Goal: Task Accomplishment & Management: Complete application form

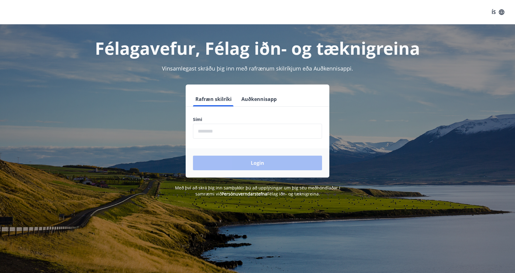
click at [212, 128] on input "phone" at bounding box center [257, 131] width 129 height 15
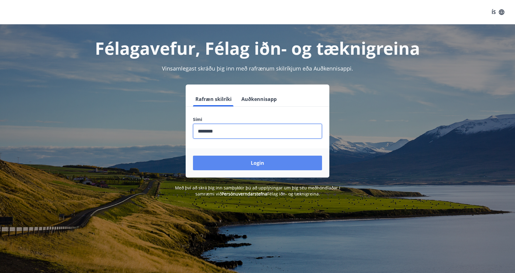
type input "********"
click at [233, 161] on button "Login" at bounding box center [257, 163] width 129 height 15
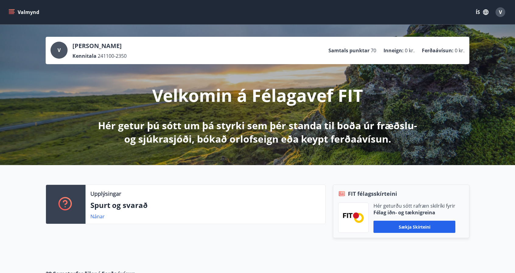
click at [12, 14] on icon "menu" at bounding box center [12, 12] width 6 height 6
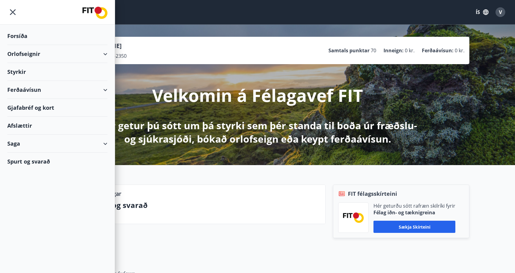
click at [14, 73] on div "Styrkir" at bounding box center [57, 72] width 100 height 18
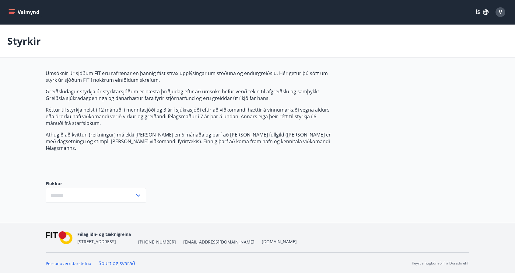
type input "***"
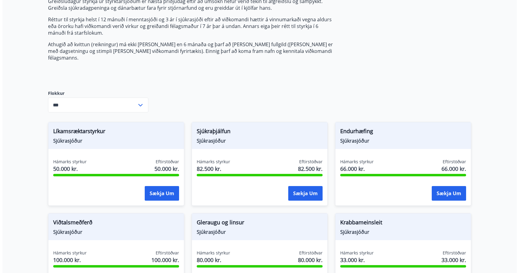
scroll to position [91, 0]
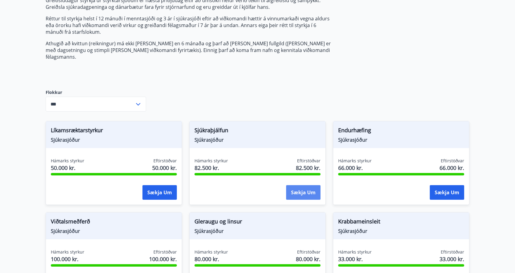
click at [306, 187] on button "Sækja um" at bounding box center [303, 192] width 34 height 15
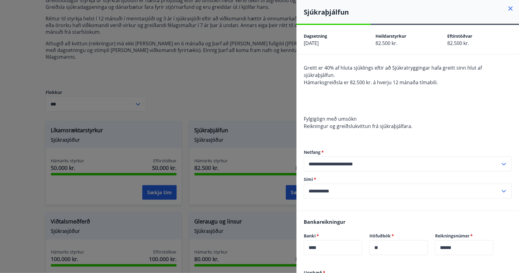
click at [264, 91] on div at bounding box center [259, 136] width 519 height 273
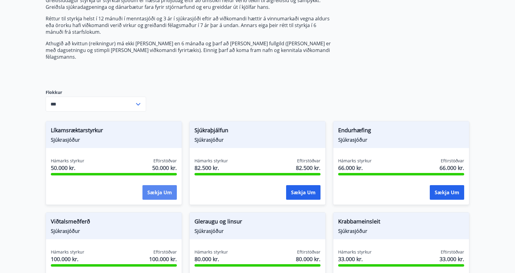
click at [162, 185] on button "Sækja um" at bounding box center [159, 192] width 34 height 15
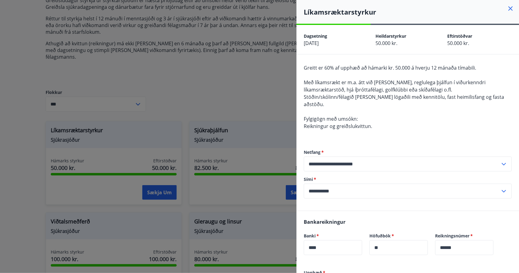
click at [238, 109] on div at bounding box center [259, 136] width 519 height 273
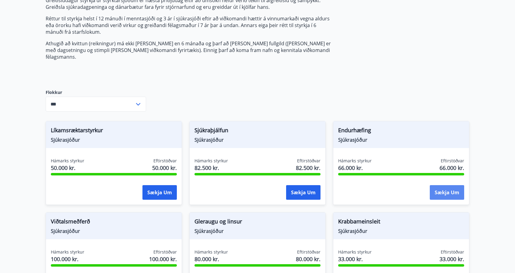
click at [444, 186] on button "Sækja um" at bounding box center [446, 192] width 34 height 15
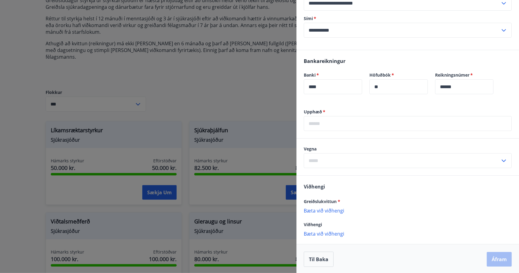
scroll to position [147, 0]
click at [319, 129] on input "text" at bounding box center [408, 122] width 208 height 15
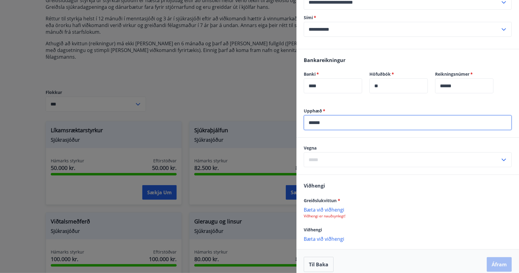
type input "******"
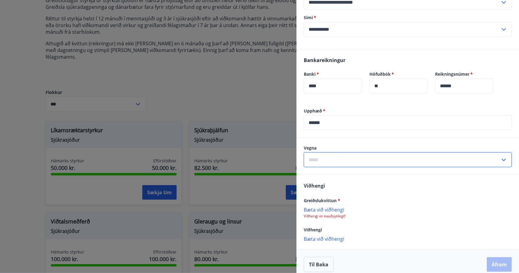
click at [334, 160] on input "text" at bounding box center [402, 159] width 196 height 15
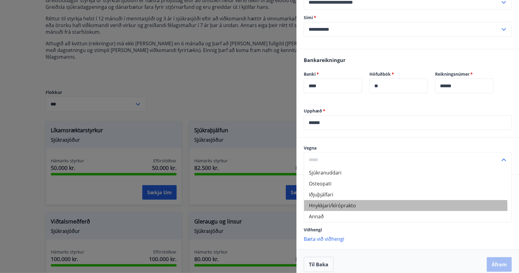
click at [346, 208] on li "Hnykkjari/kíróprakto" at bounding box center [407, 205] width 207 height 11
type input "**********"
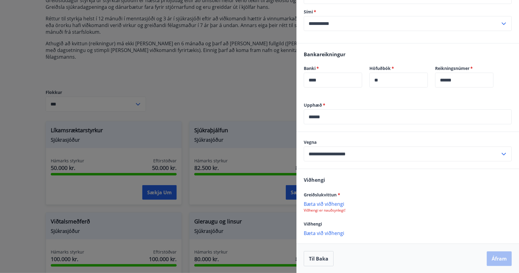
scroll to position [153, 0]
click at [328, 200] on p "Bæta við viðhengi" at bounding box center [408, 203] width 208 height 6
click at [497, 259] on button "Áfram" at bounding box center [499, 259] width 25 height 15
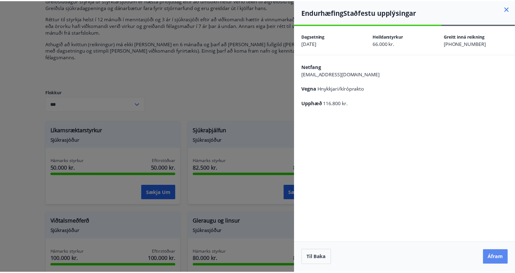
scroll to position [0, 0]
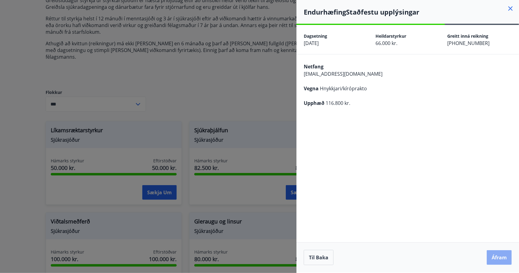
click at [506, 256] on button "Áfram" at bounding box center [499, 257] width 25 height 15
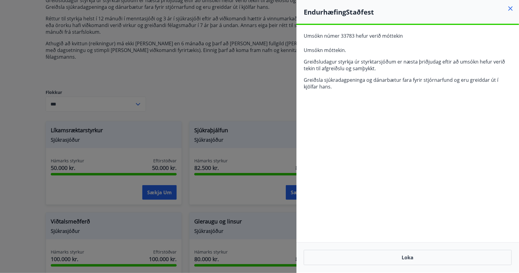
click at [513, 10] on icon at bounding box center [511, 8] width 4 height 4
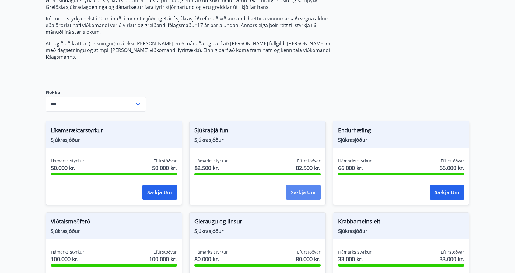
click at [299, 185] on button "Sækja um" at bounding box center [303, 192] width 34 height 15
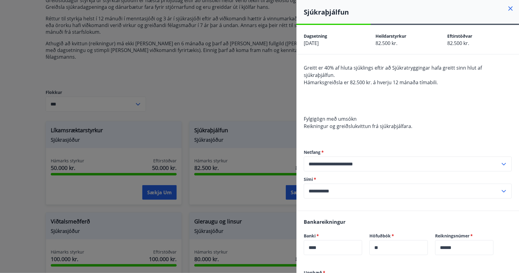
click at [509, 9] on icon at bounding box center [510, 8] width 7 height 7
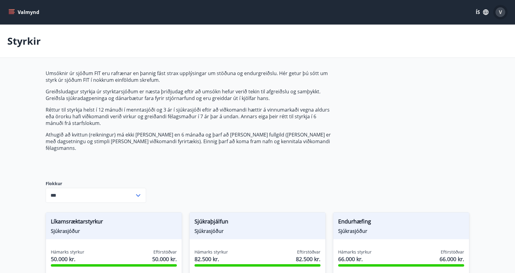
click at [502, 12] on div "V" at bounding box center [500, 12] width 10 height 10
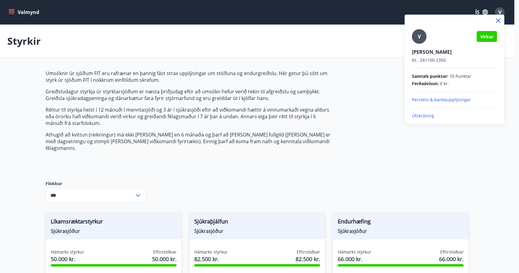
click at [429, 116] on p "Útskráning" at bounding box center [454, 116] width 85 height 6
